Goal: Navigation & Orientation: Find specific page/section

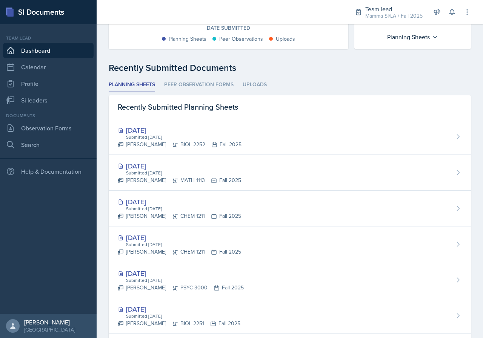
scroll to position [151, 0]
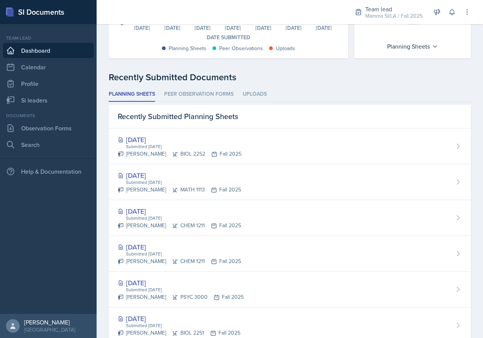
click at [42, 50] on link "Dashboard" at bounding box center [48, 50] width 90 height 15
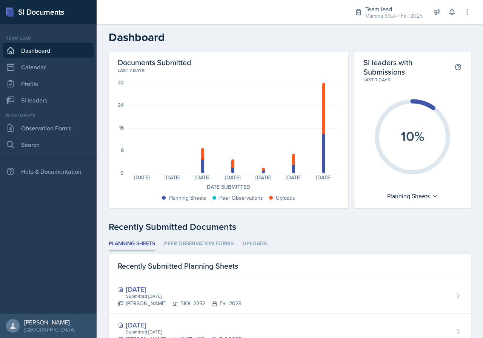
scroll to position [0, 0]
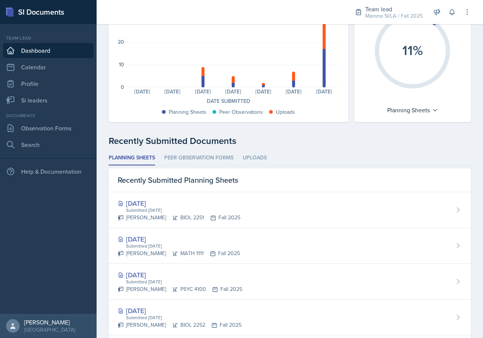
scroll to position [38, 0]
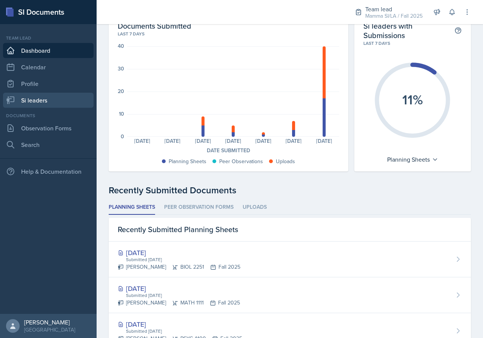
click at [55, 106] on link "Si leaders" at bounding box center [48, 100] width 90 height 15
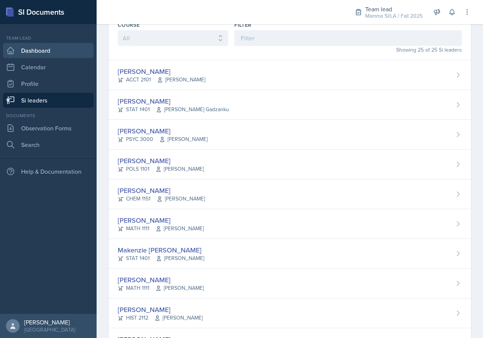
click at [59, 56] on link "Dashboard" at bounding box center [48, 50] width 90 height 15
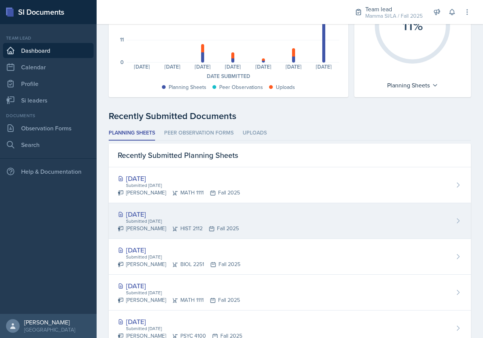
scroll to position [113, 0]
